Goal: Task Accomplishment & Management: Complete application form

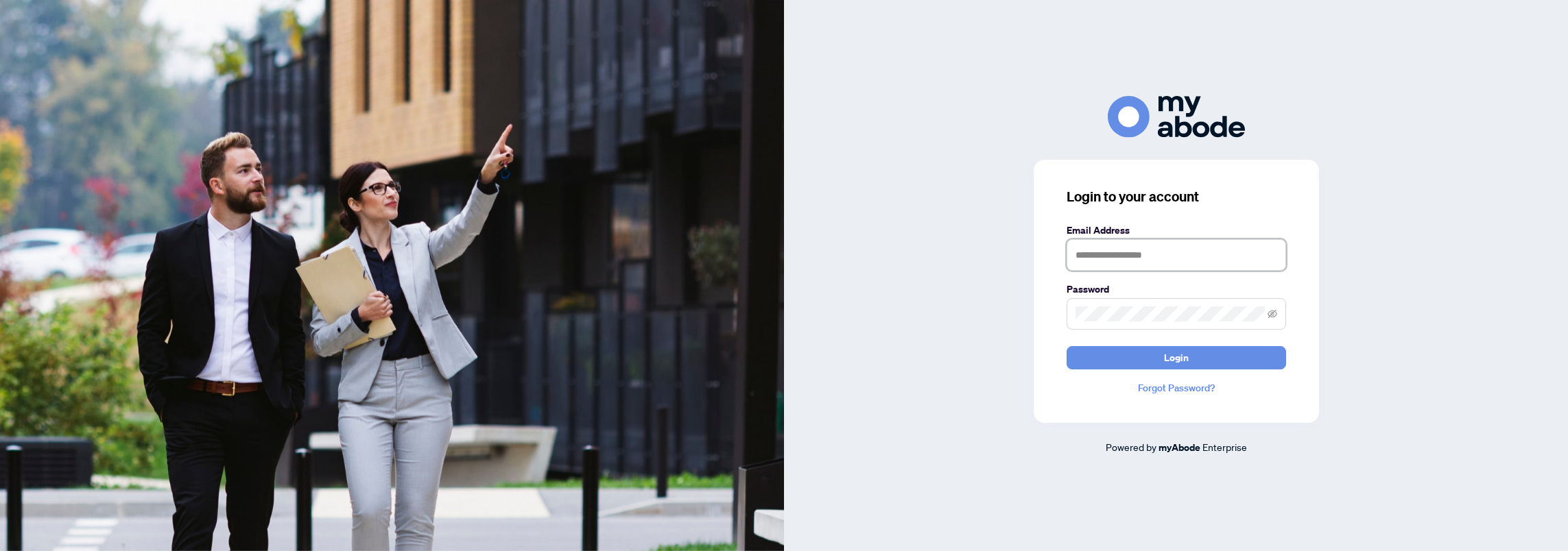
click at [1155, 253] on input "text" at bounding box center [1176, 255] width 220 height 32
type input "**********"
click at [1066, 346] on button "Login" at bounding box center [1176, 357] width 220 height 23
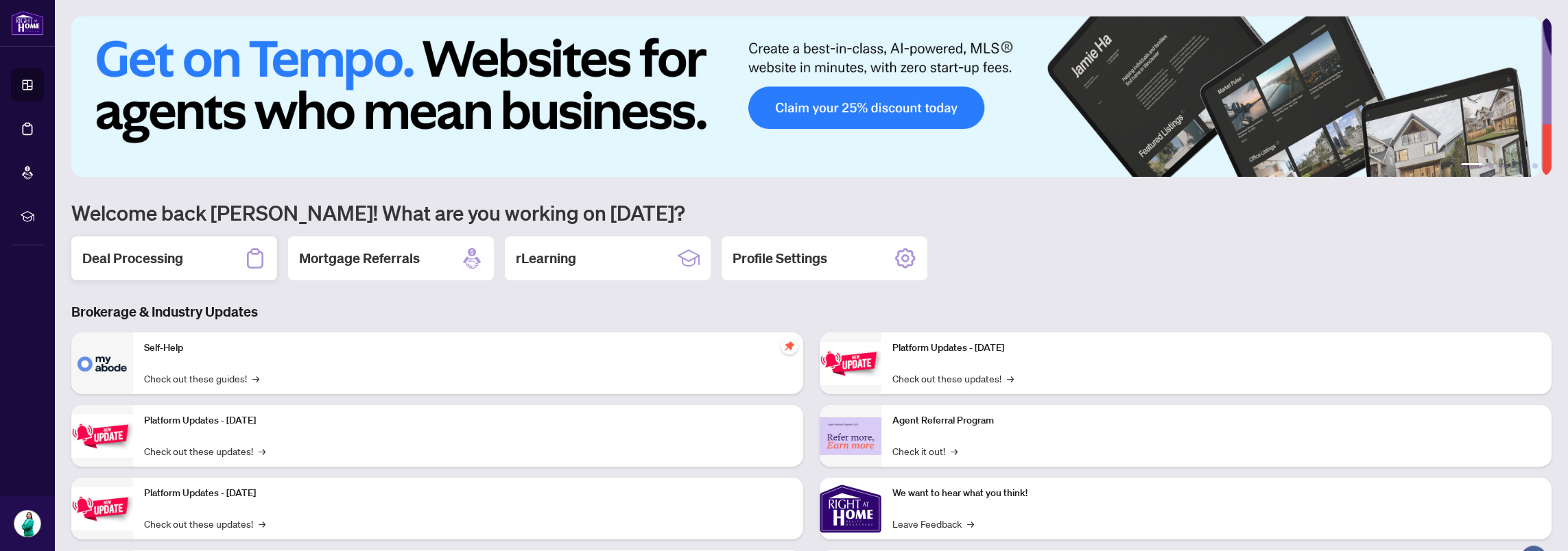
click at [100, 267] on div "Deal Processing" at bounding box center [174, 258] width 206 height 44
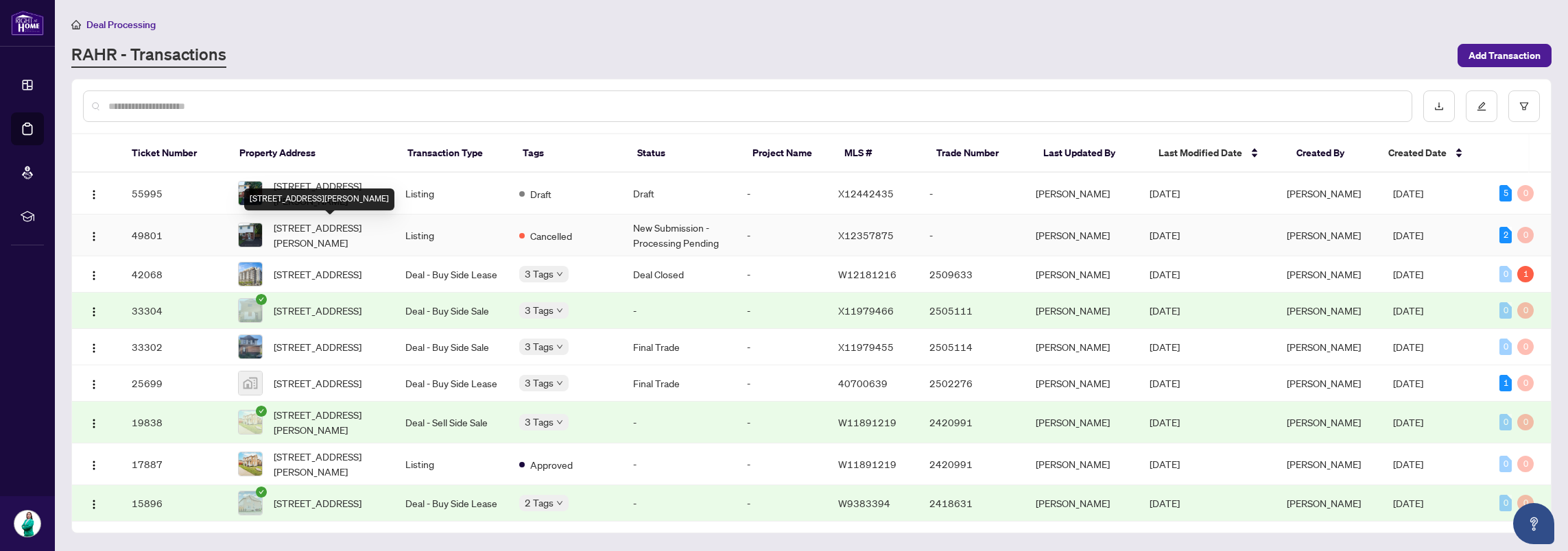
click at [349, 246] on span "[STREET_ADDRESS][PERSON_NAME]" at bounding box center [328, 235] width 109 height 30
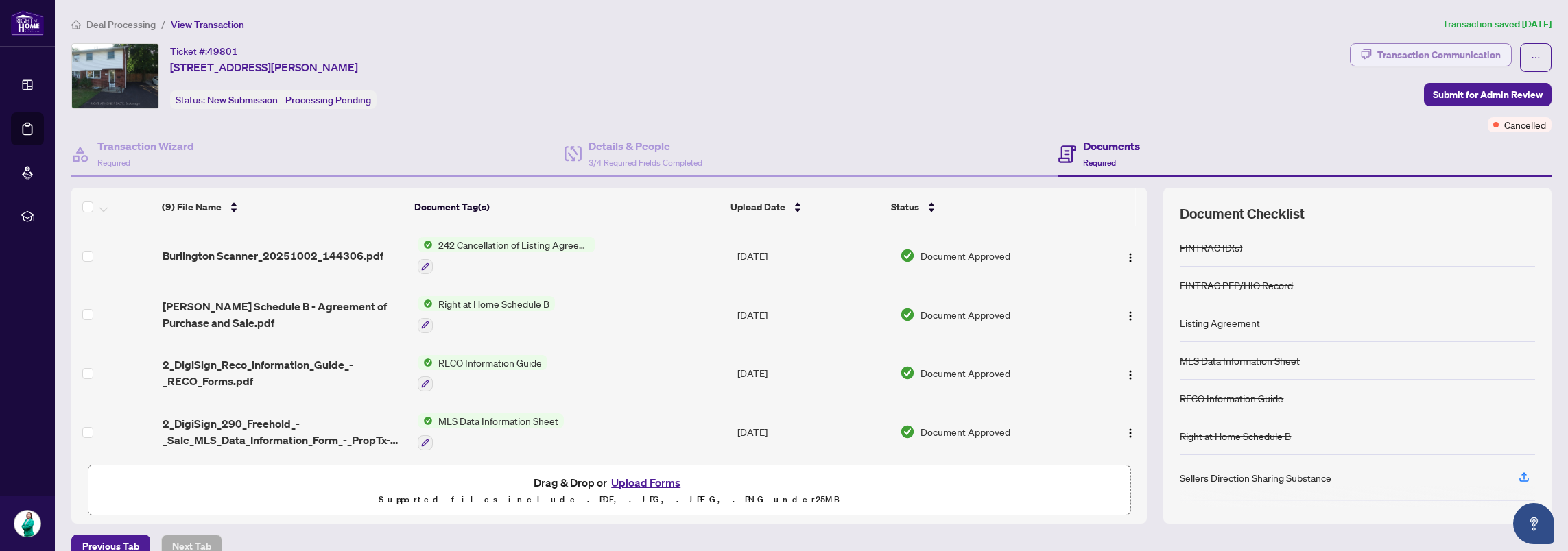
click at [1439, 52] on div "Transaction Communication" at bounding box center [1439, 55] width 123 height 22
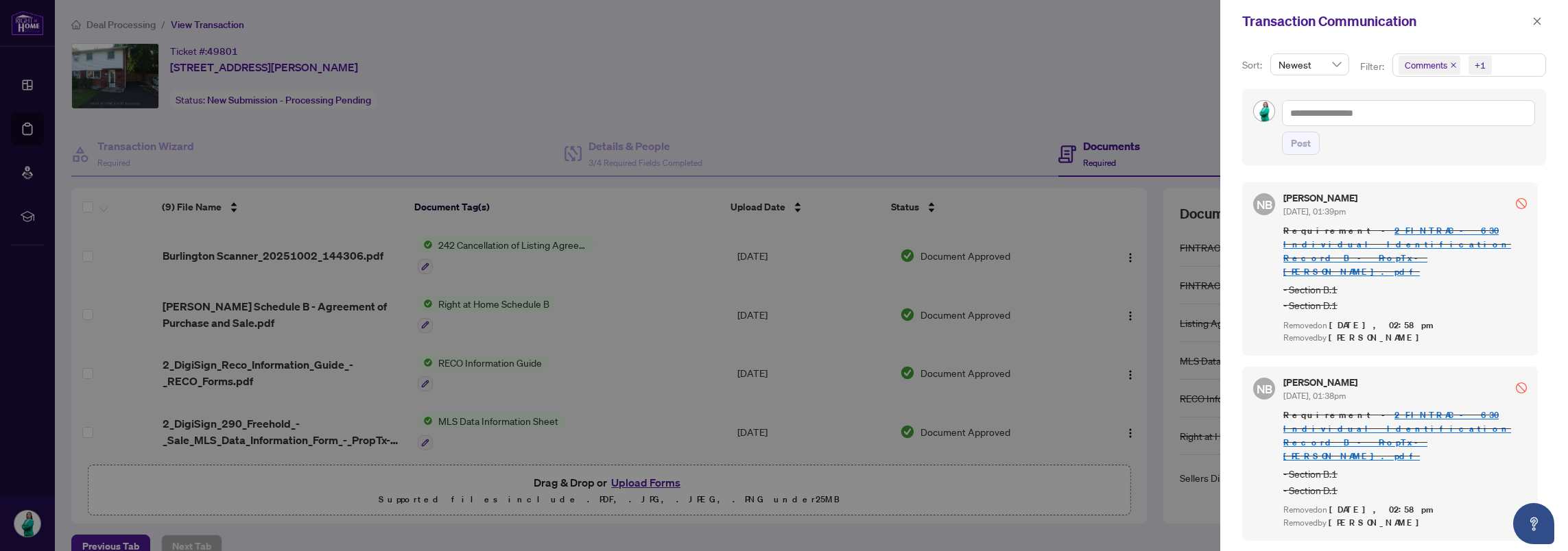
click at [1421, 66] on span "Comments" at bounding box center [1425, 66] width 43 height 14
click at [1403, 159] on span "Select Activity History" at bounding box center [1405, 159] width 11 height 11
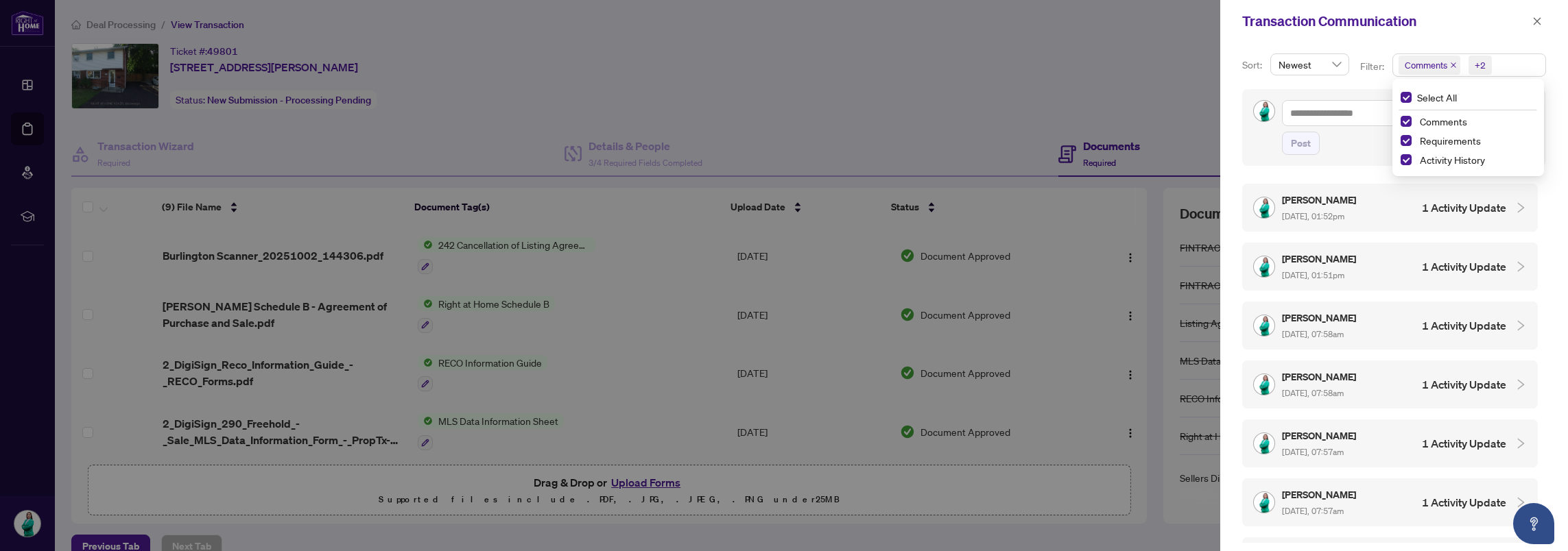
scroll to position [274, 0]
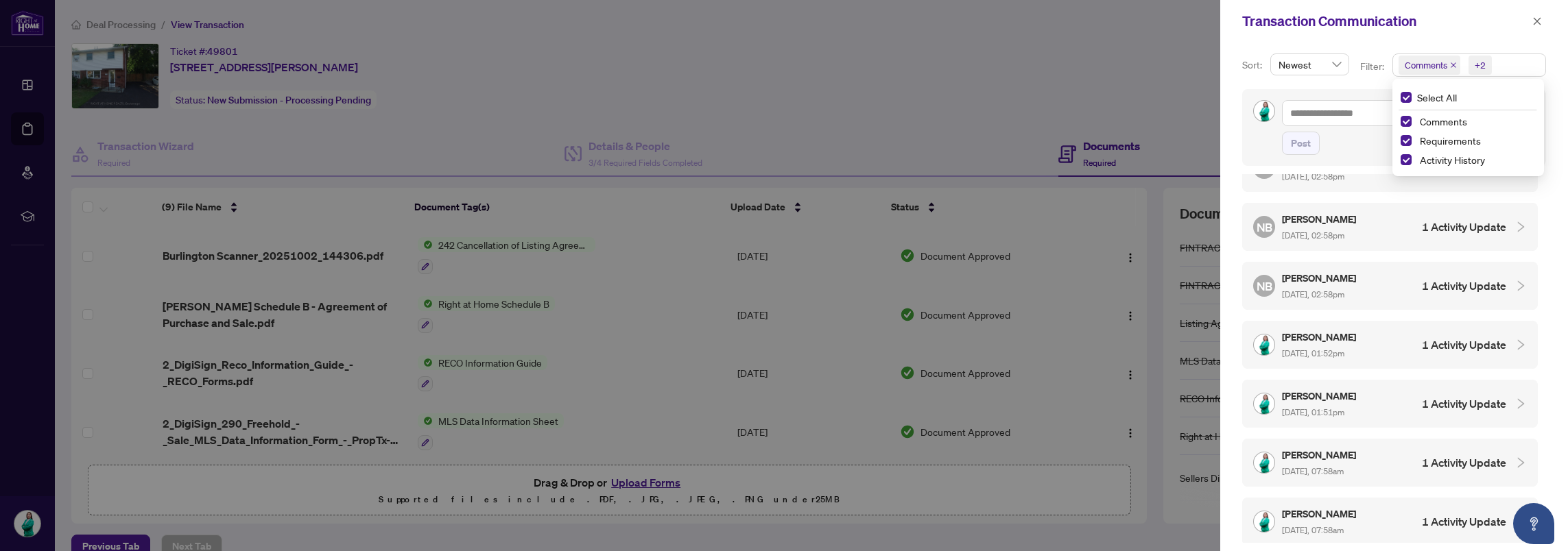
click at [290, 136] on div at bounding box center [784, 275] width 1568 height 551
click at [260, 116] on div at bounding box center [784, 275] width 1568 height 551
click at [113, 26] on div at bounding box center [784, 275] width 1568 height 551
click at [1535, 22] on icon "close" at bounding box center [1537, 21] width 8 height 8
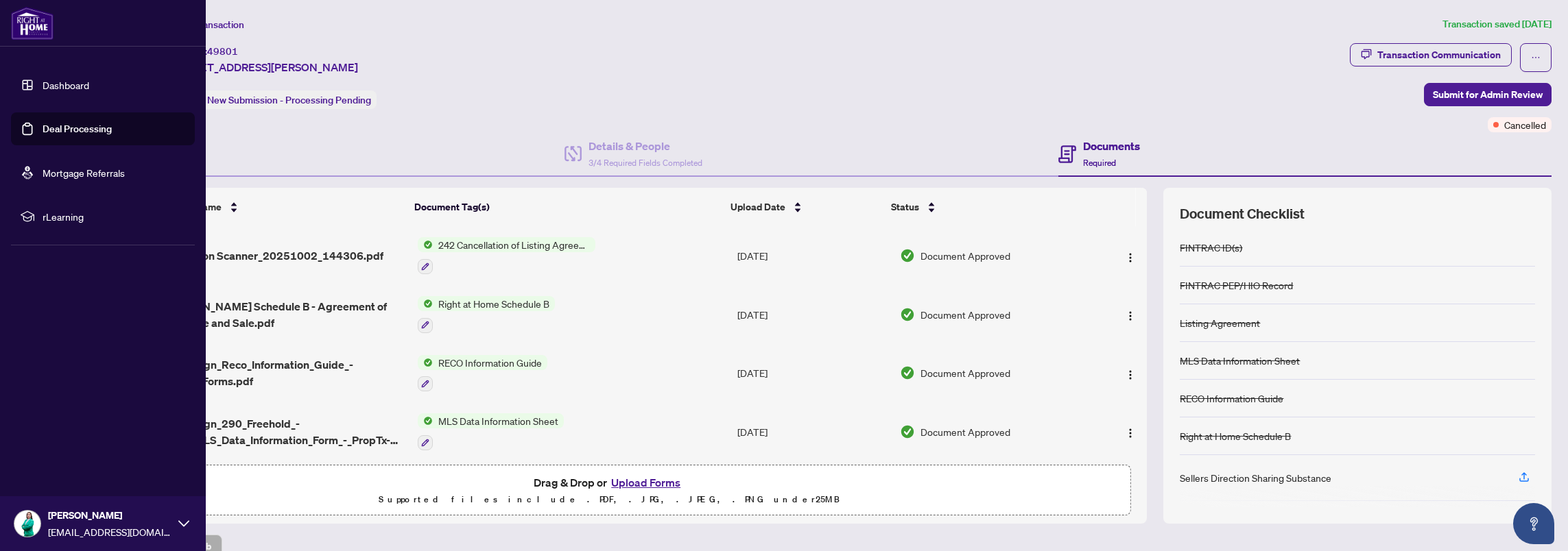
click at [43, 91] on link "Dashboard" at bounding box center [66, 84] width 47 height 12
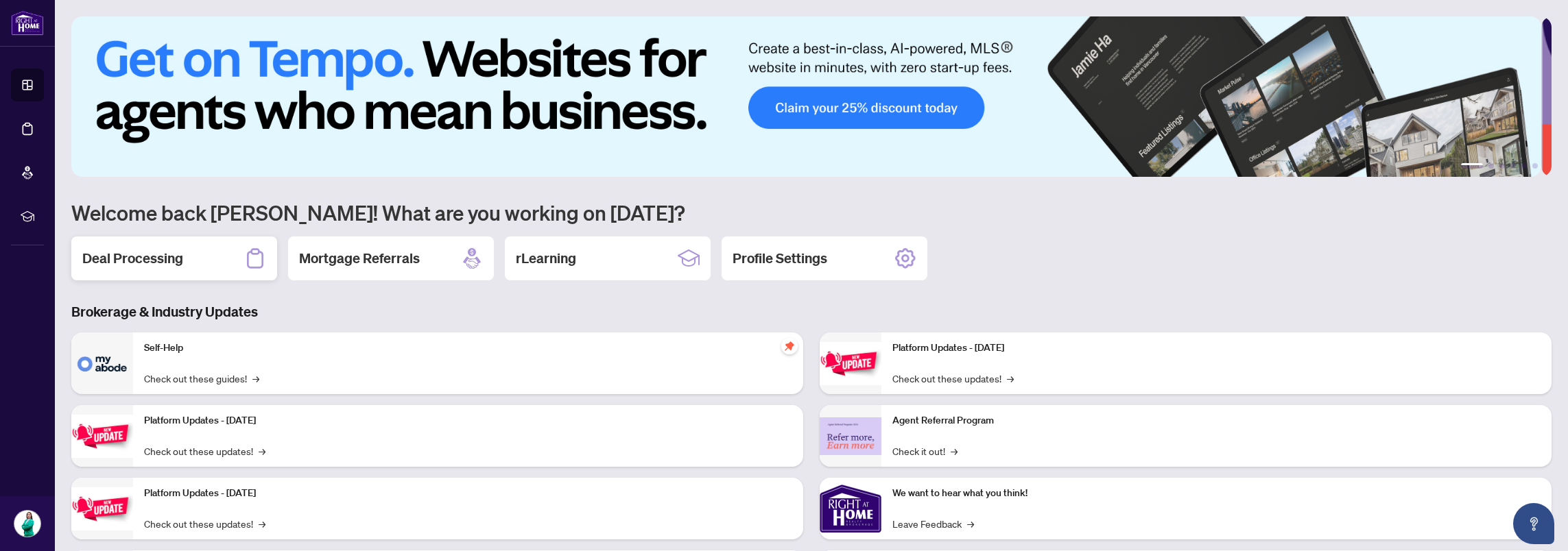
click at [151, 272] on div "Deal Processing" at bounding box center [174, 258] width 206 height 44
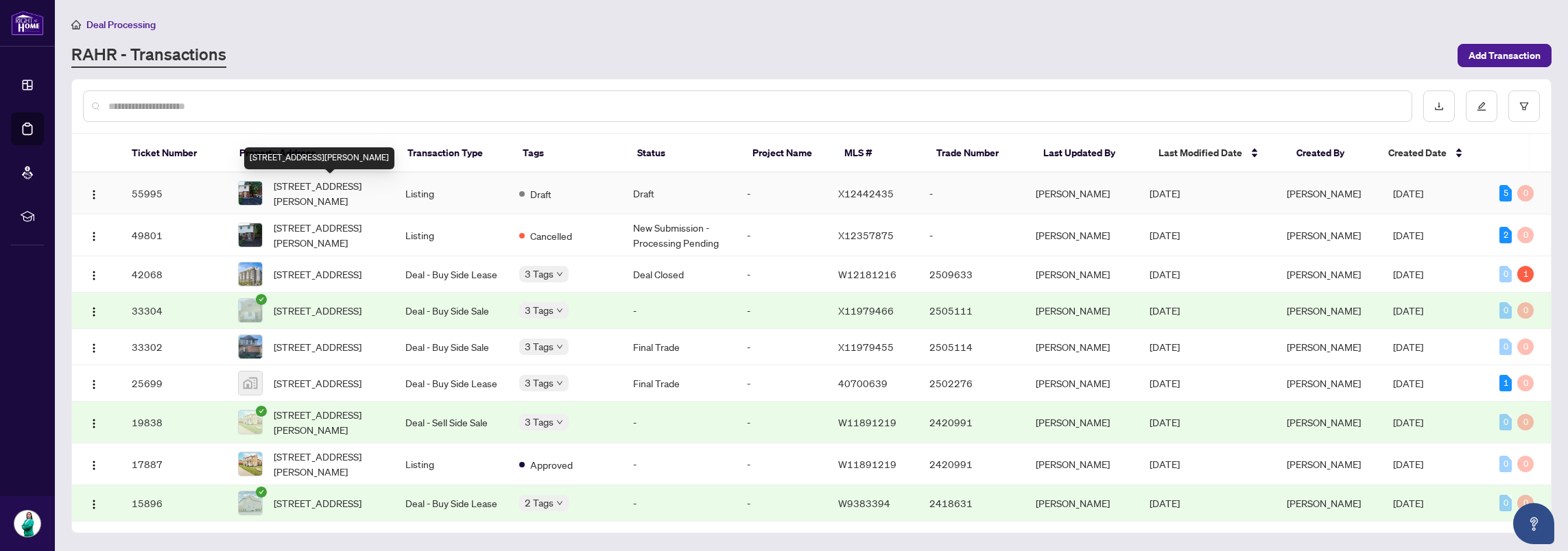
click at [320, 191] on span "[STREET_ADDRESS][PERSON_NAME]" at bounding box center [328, 193] width 109 height 30
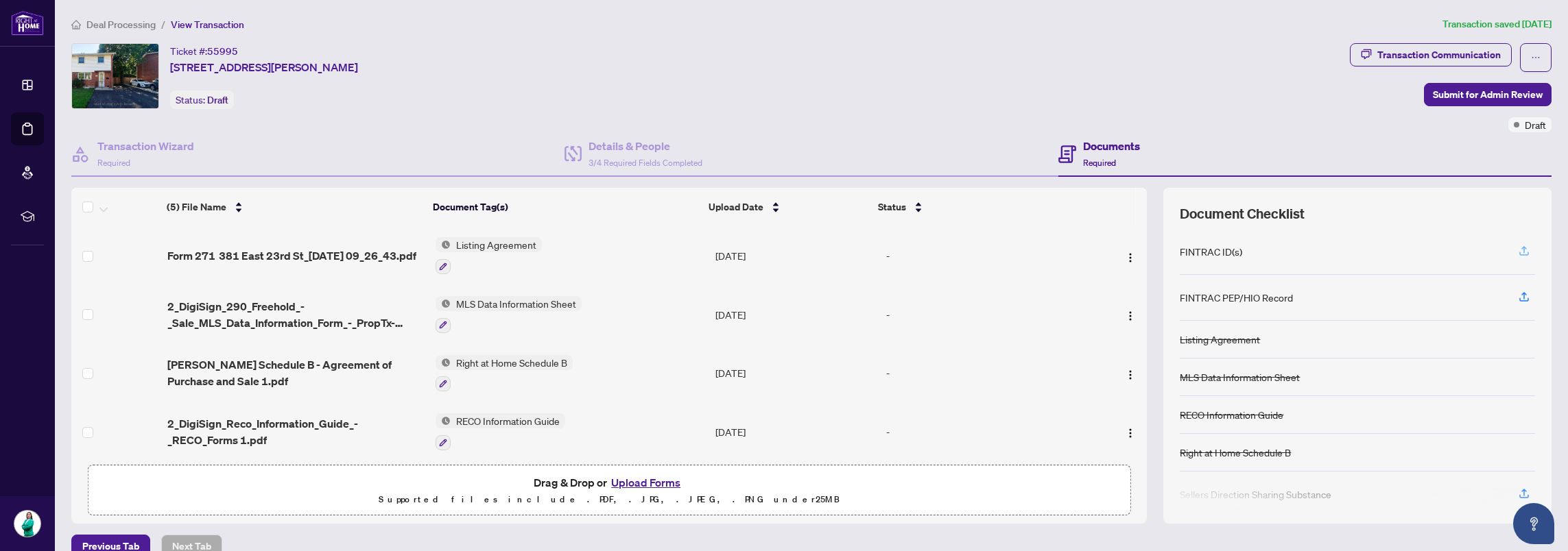
click at [1518, 248] on icon "button" at bounding box center [1523, 250] width 12 height 12
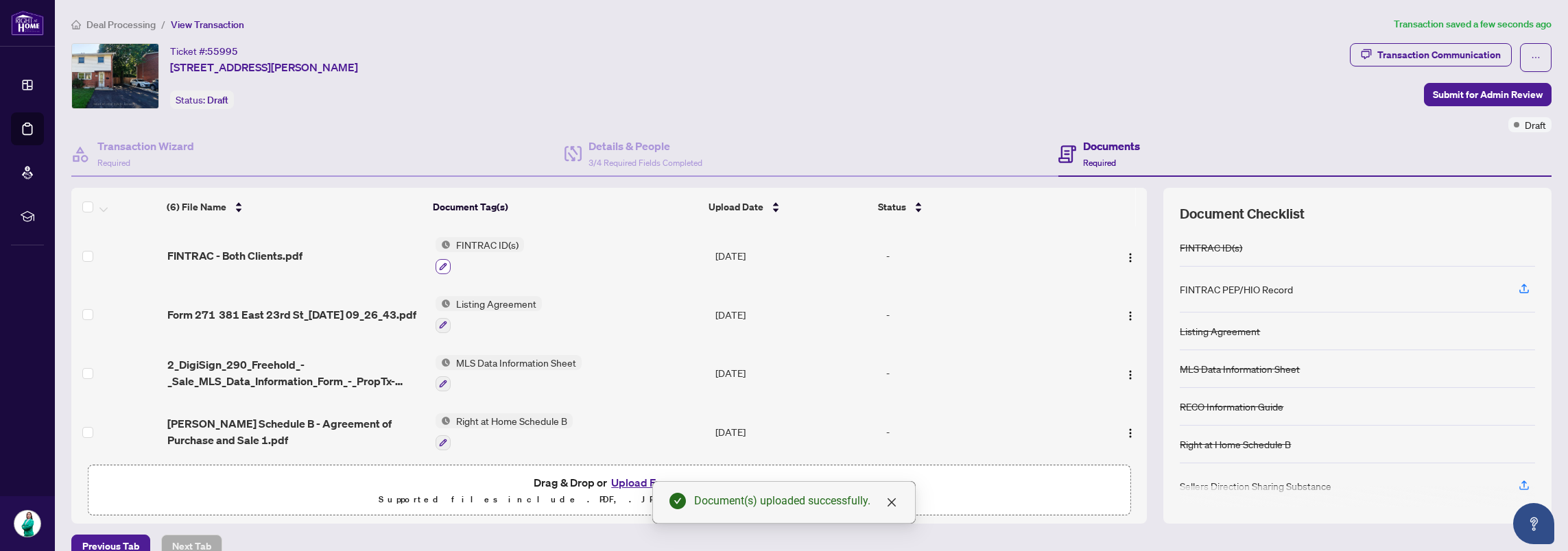
click at [439, 266] on icon "button" at bounding box center [443, 266] width 8 height 8
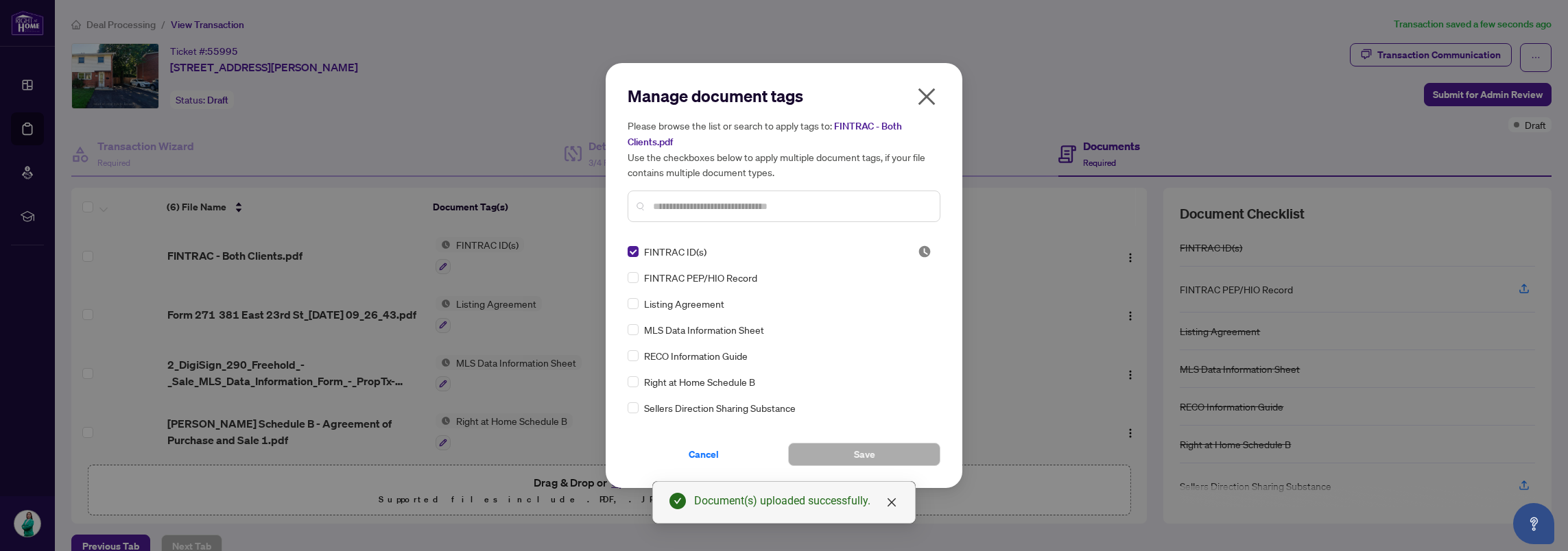
click at [681, 235] on div "Manage document tags Please browse the list or search to apply tags to: FINTRAC…" at bounding box center [783, 276] width 313 height 381
click at [886, 459] on button "Save" at bounding box center [863, 454] width 152 height 23
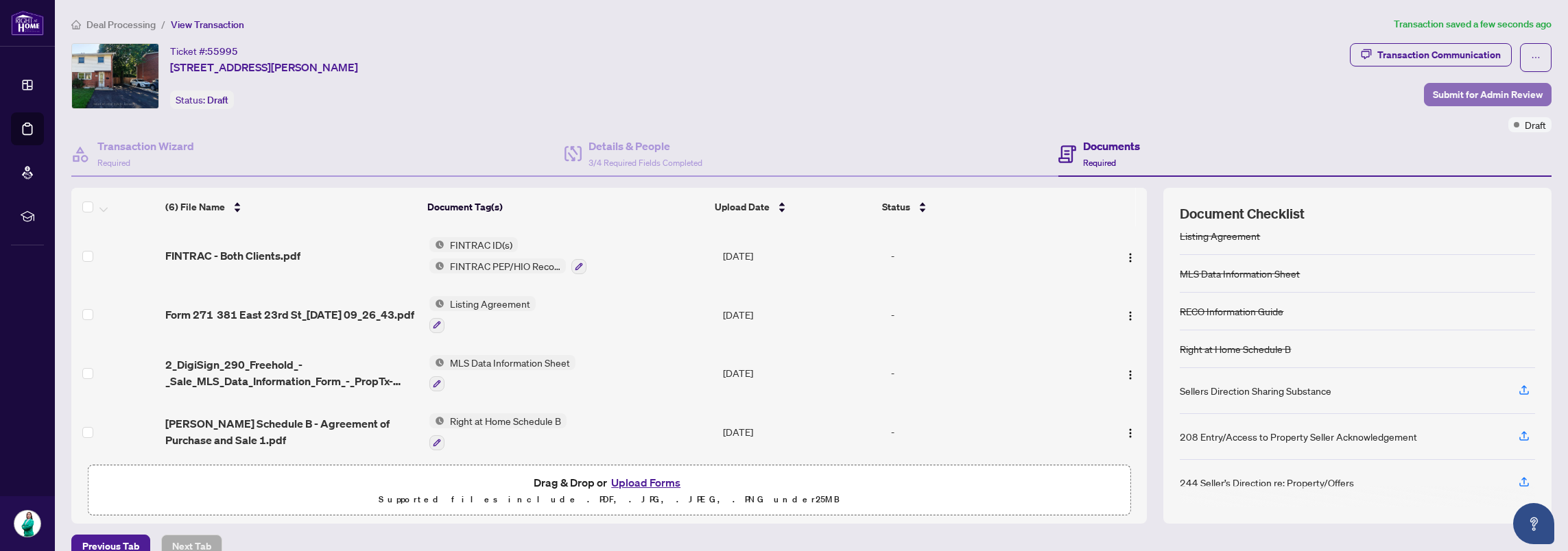
click at [1464, 89] on span "Submit for Admin Review" at bounding box center [1488, 94] width 109 height 22
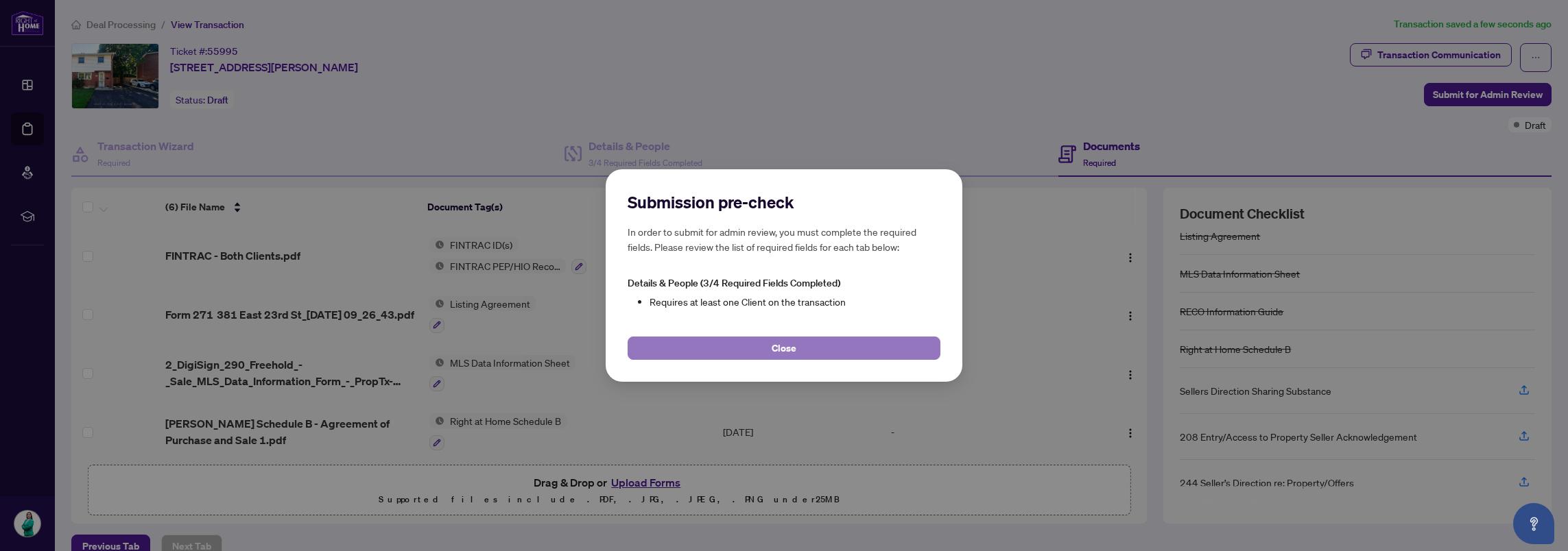
click at [776, 348] on span "Close" at bounding box center [783, 348] width 25 height 22
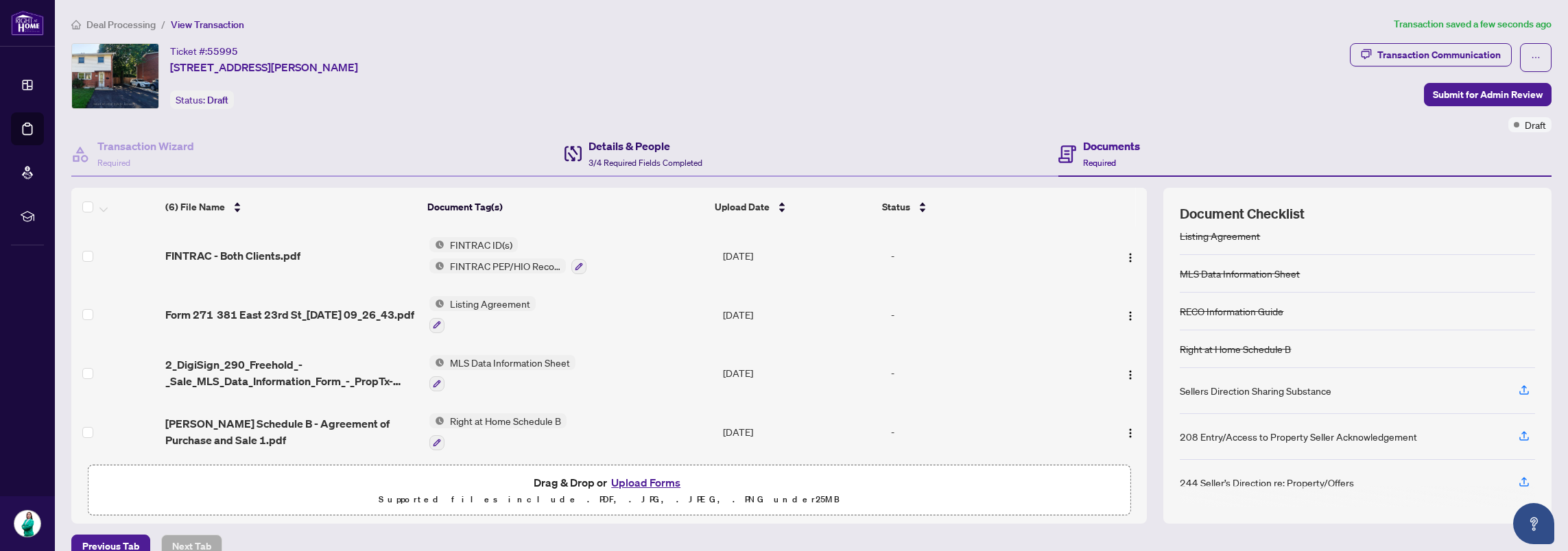
click at [651, 162] on span "3/4 Required Fields Completed" at bounding box center [645, 163] width 114 height 10
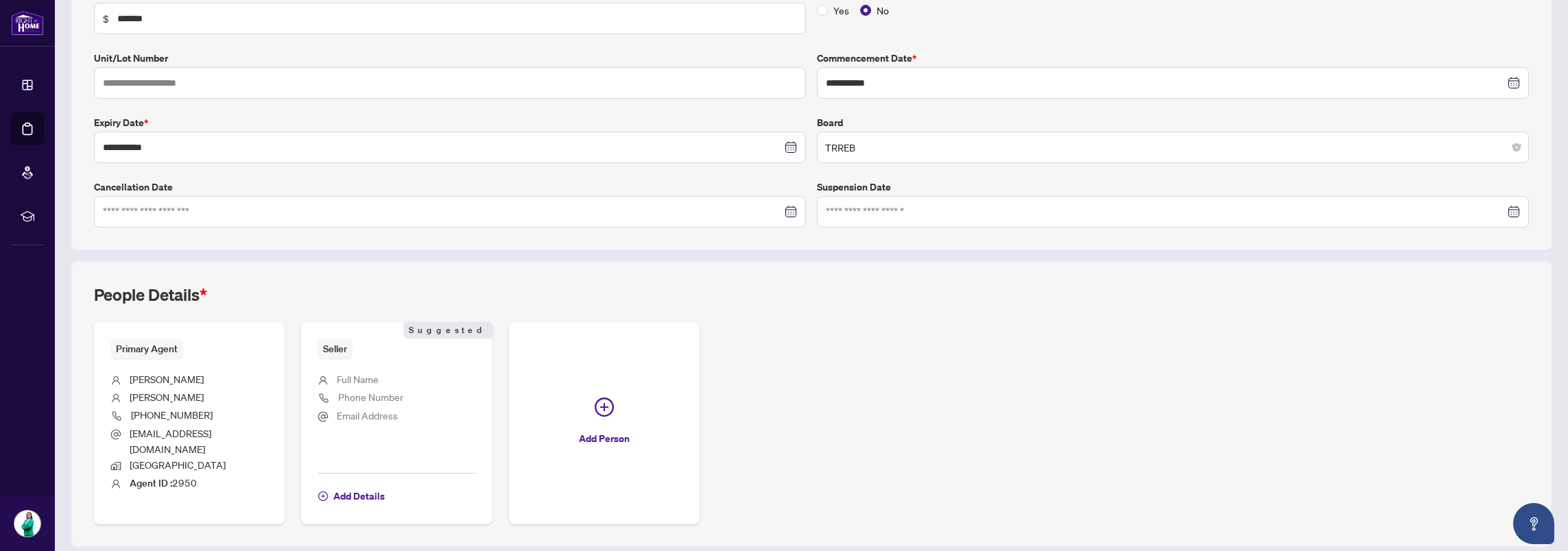
scroll to position [274, 0]
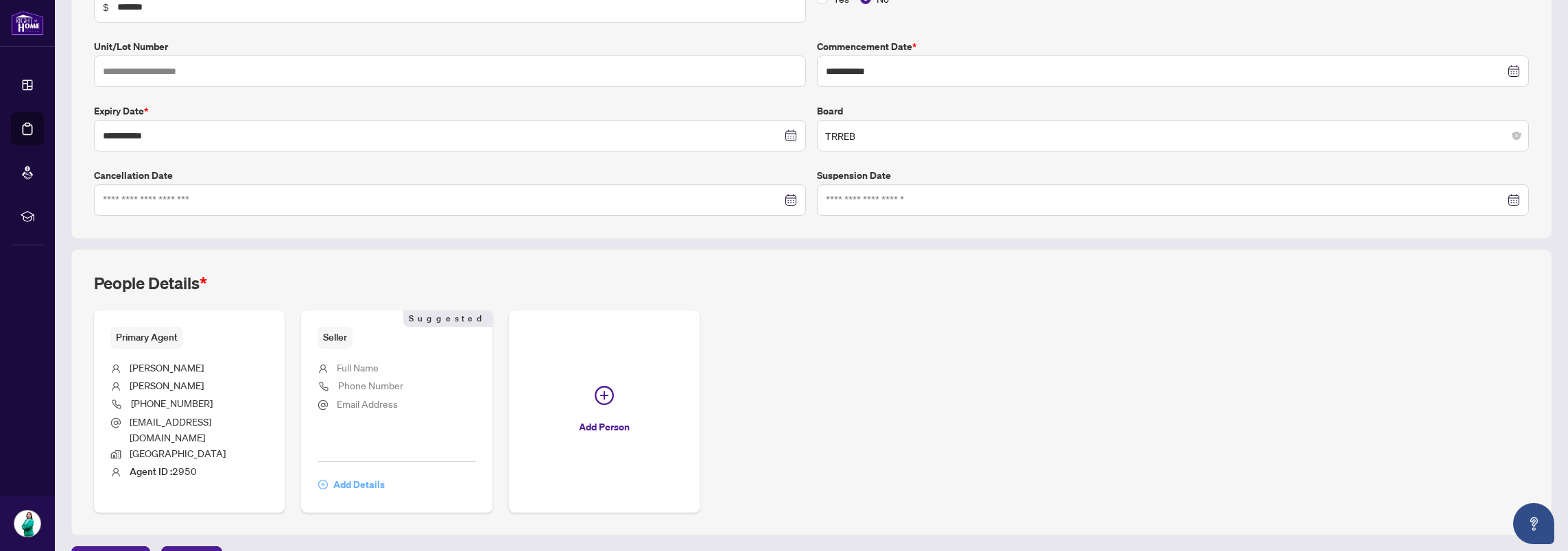
click at [353, 474] on span "Add Details" at bounding box center [359, 484] width 52 height 22
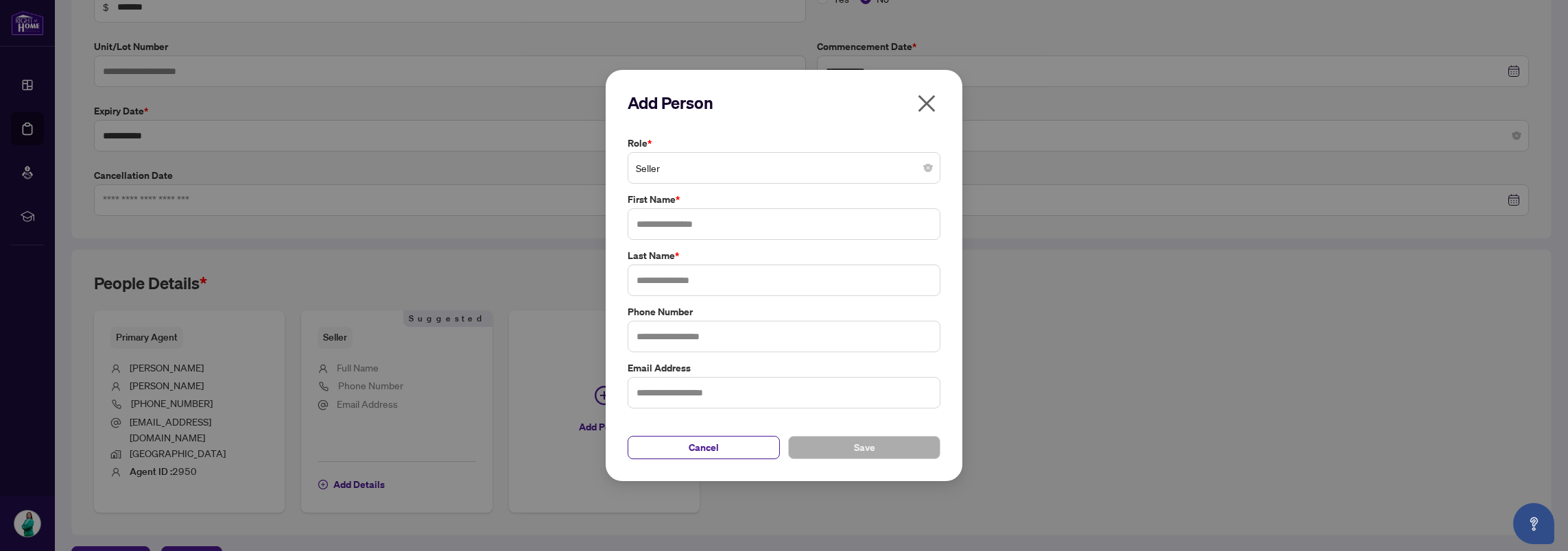
click at [714, 178] on span "Seller" at bounding box center [784, 168] width 296 height 26
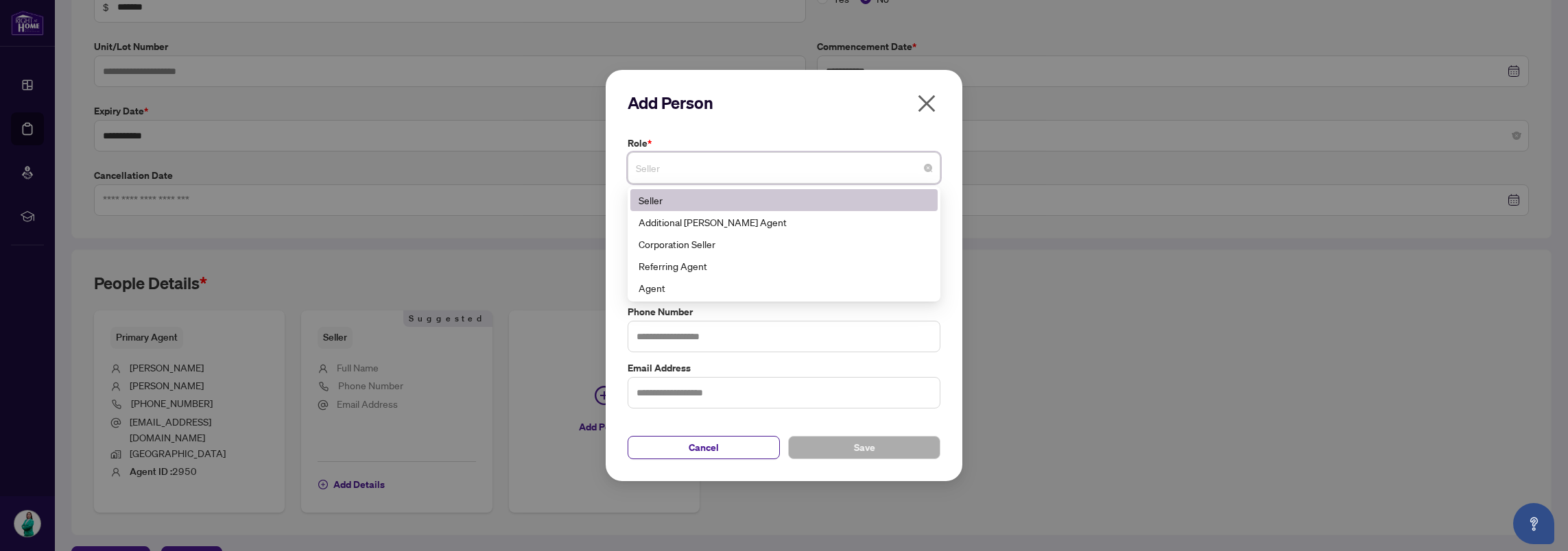
click at [668, 203] on div "Seller" at bounding box center [783, 200] width 291 height 15
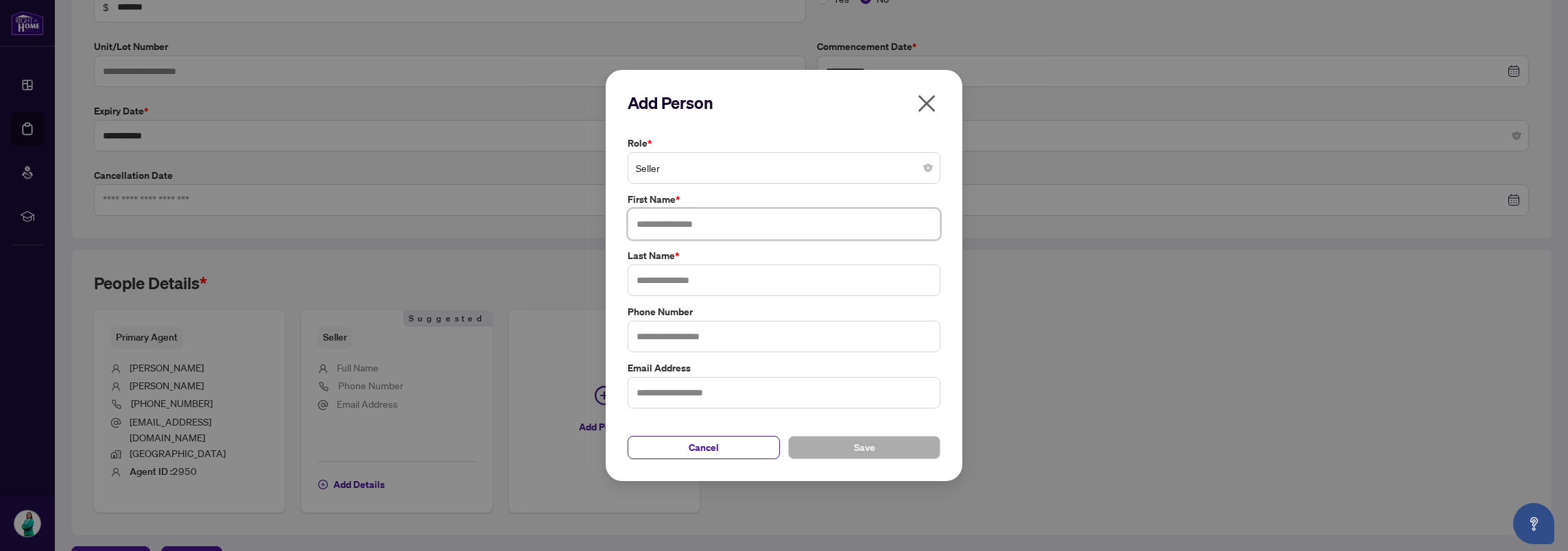
click at [664, 227] on input "text" at bounding box center [783, 224] width 313 height 32
type input "*********"
type input "*******"
type input "**********"
click at [873, 448] on span "Save" at bounding box center [863, 448] width 21 height 22
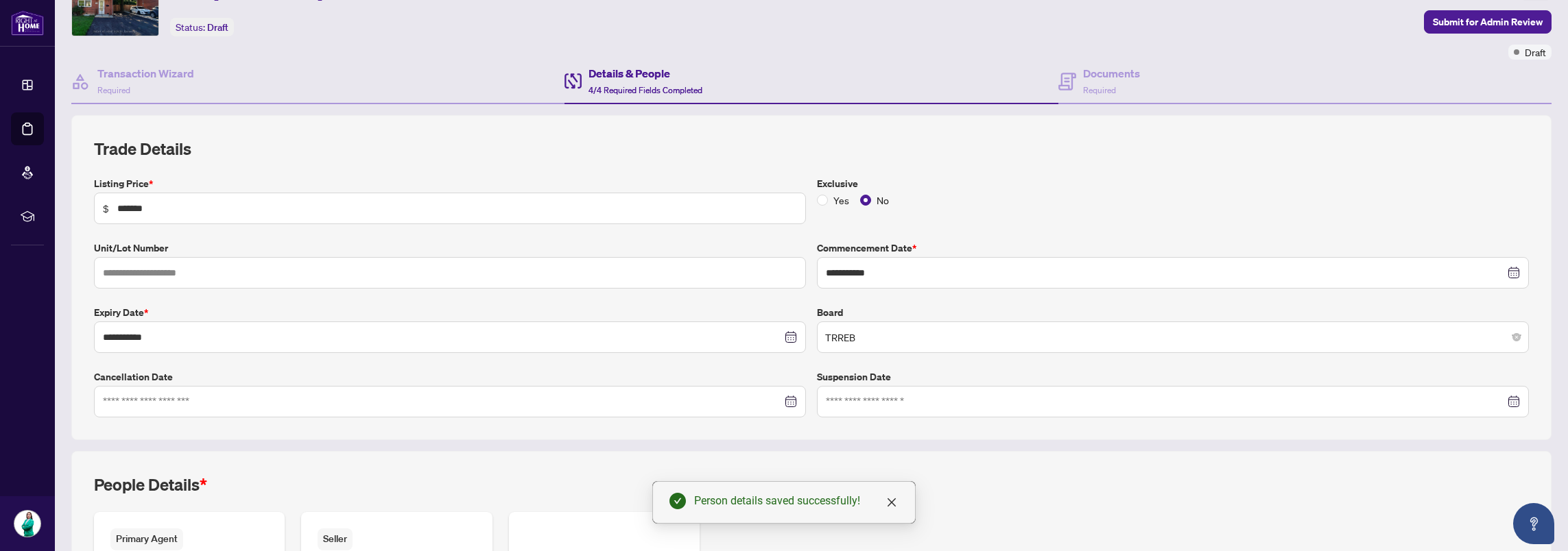
scroll to position [0, 0]
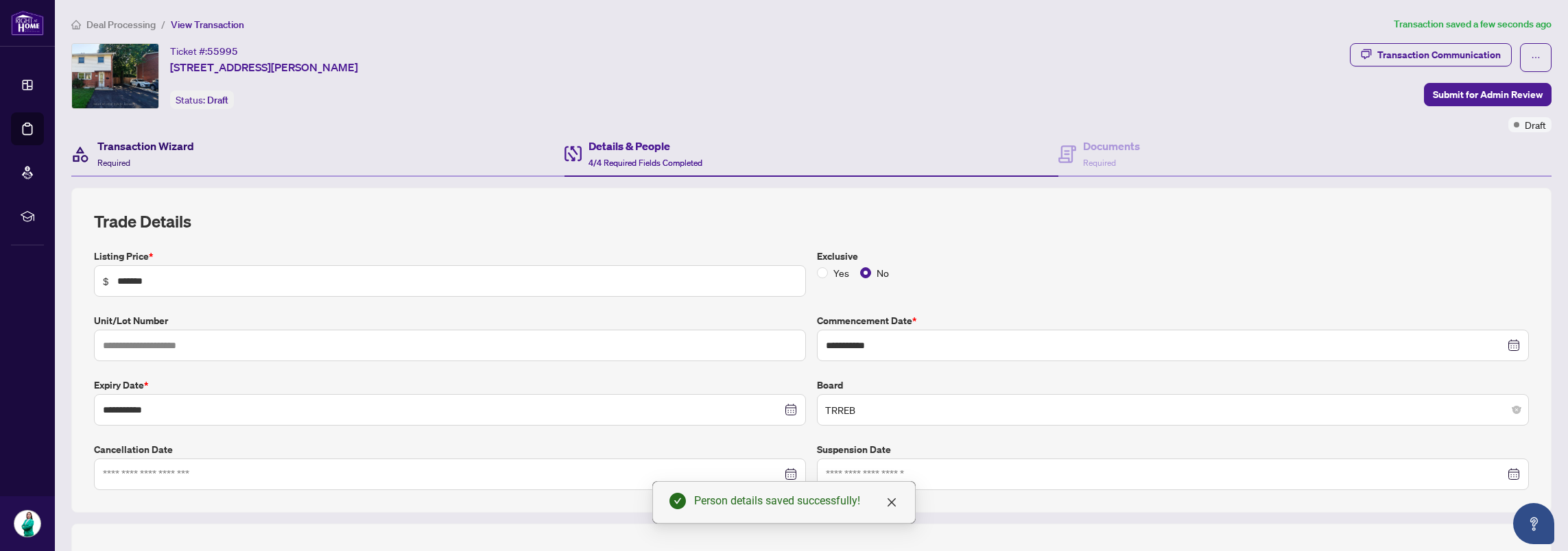
click at [176, 155] on div "Transaction Wizard Required" at bounding box center [145, 154] width 96 height 32
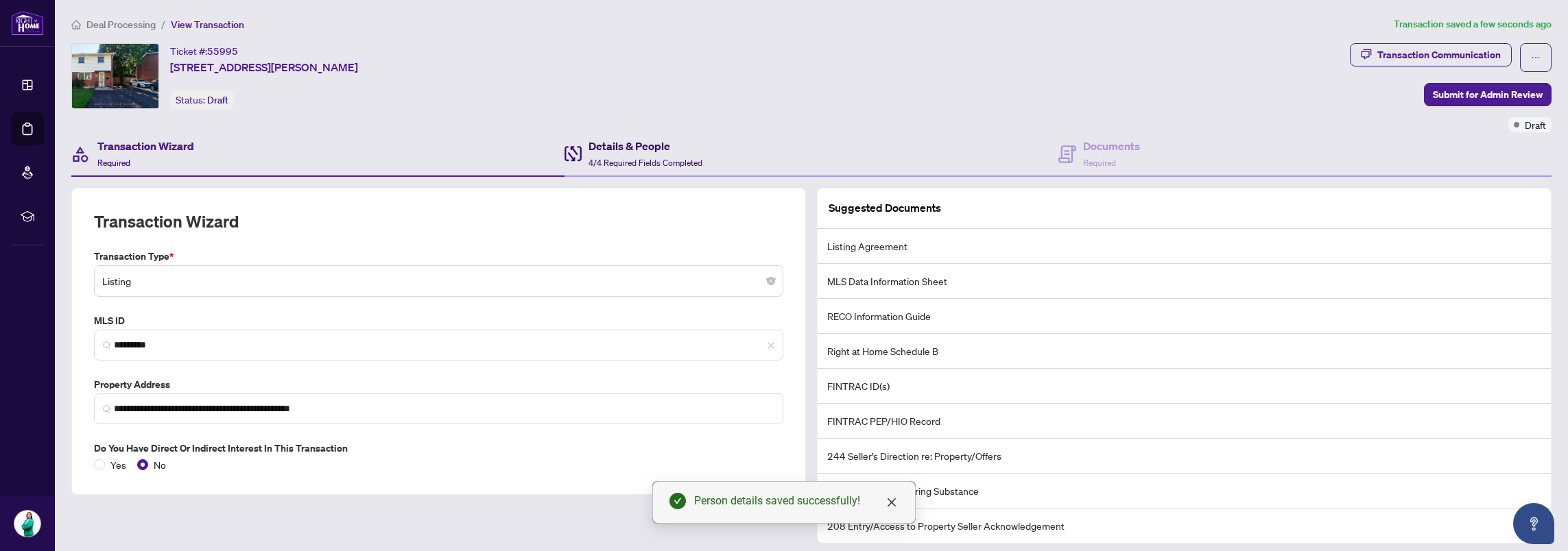
click at [639, 158] on span "4/4 Required Fields Completed" at bounding box center [645, 163] width 114 height 10
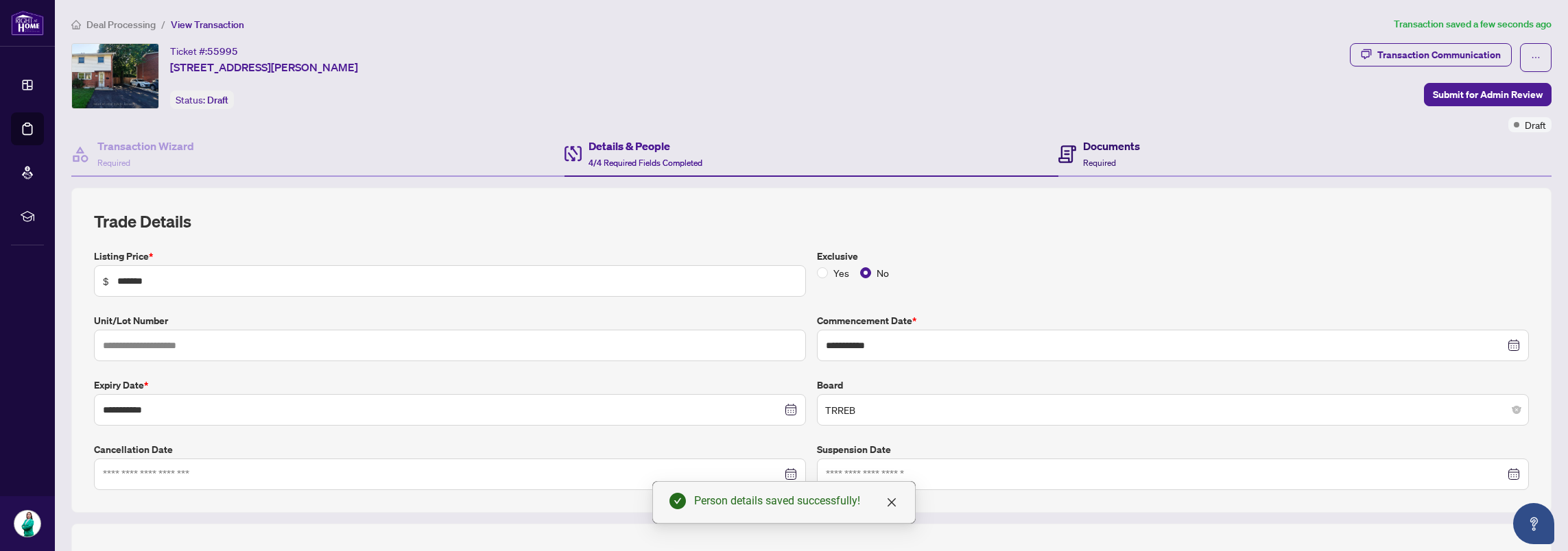
click at [1114, 152] on h4 "Documents" at bounding box center [1111, 146] width 57 height 17
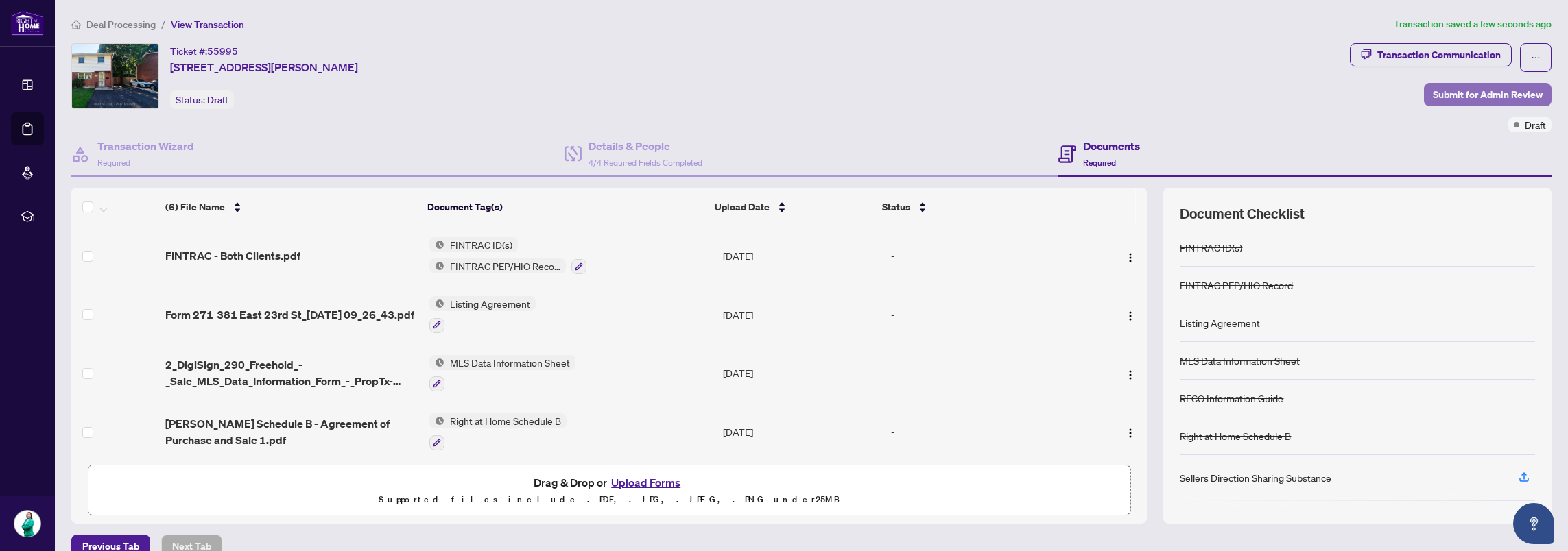
click at [1469, 96] on span "Submit for Admin Review" at bounding box center [1488, 94] width 109 height 22
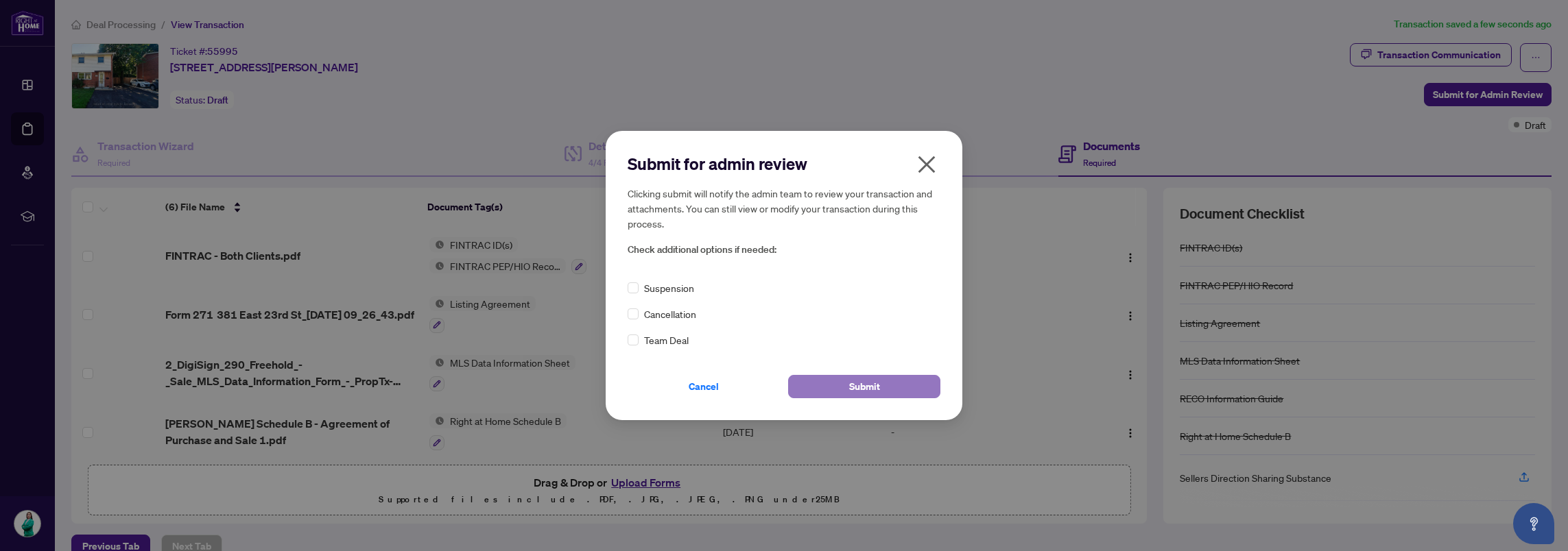
click at [876, 388] on span "Submit" at bounding box center [863, 386] width 31 height 22
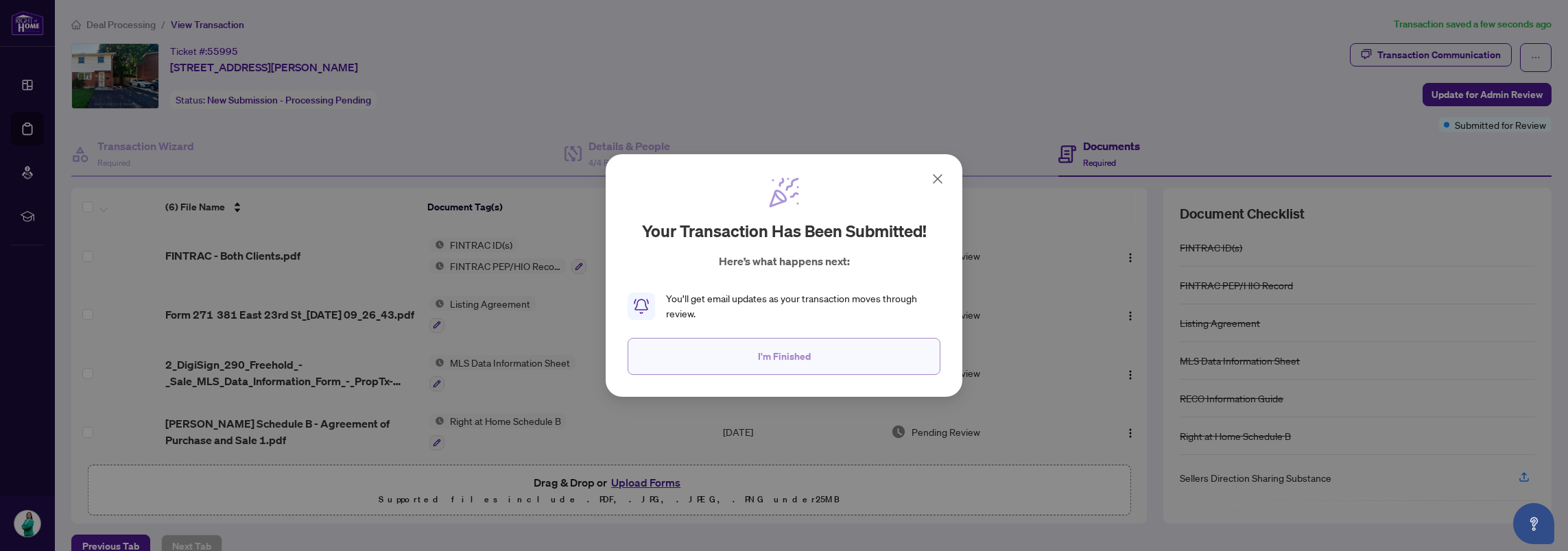
click at [748, 353] on button "I'm Finished" at bounding box center [783, 355] width 313 height 37
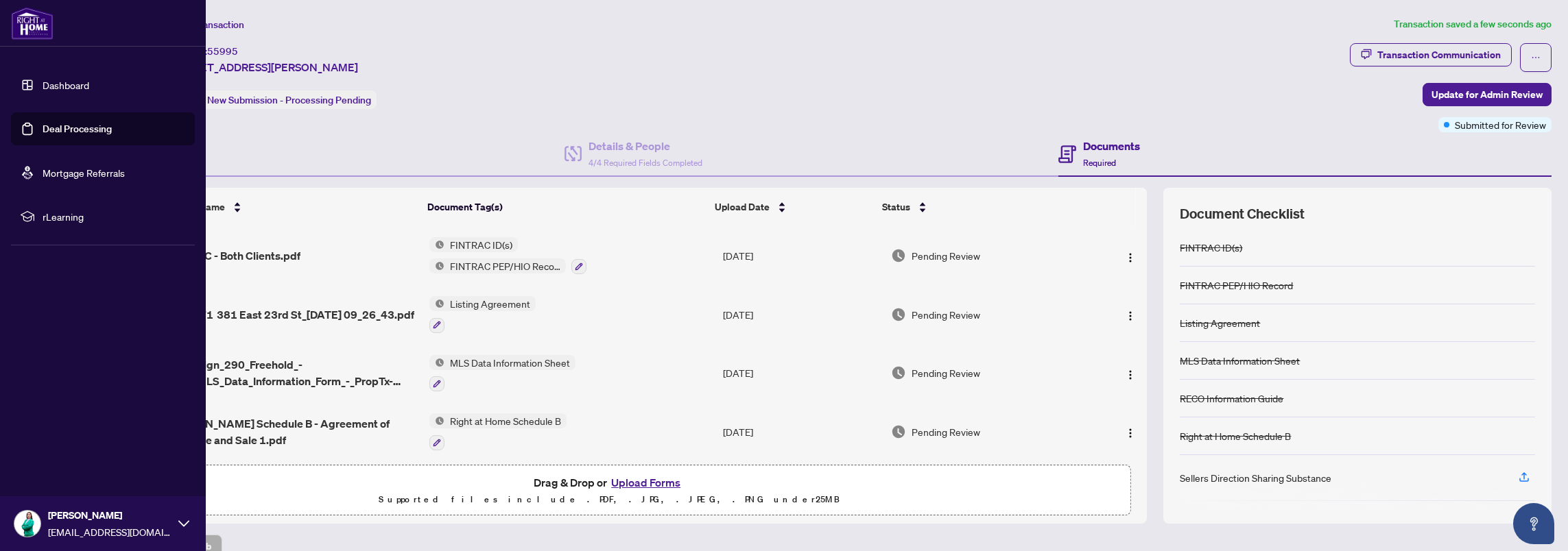
click at [65, 87] on body "Dashboard Deal Processing Mortgage Referrals rLearning [PERSON_NAME] [EMAIL_ADD…" at bounding box center [784, 275] width 1568 height 551
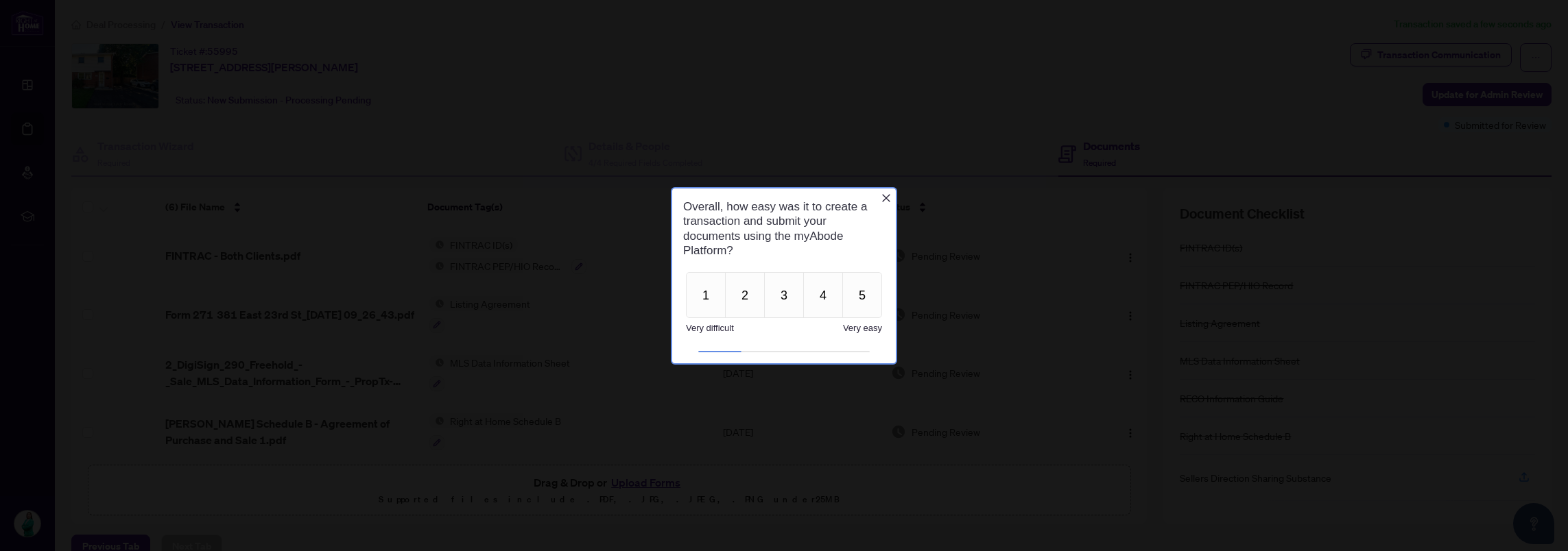
click at [880, 196] on icon "Close button" at bounding box center [885, 197] width 11 height 11
